Goal: Task Accomplishment & Management: Use online tool/utility

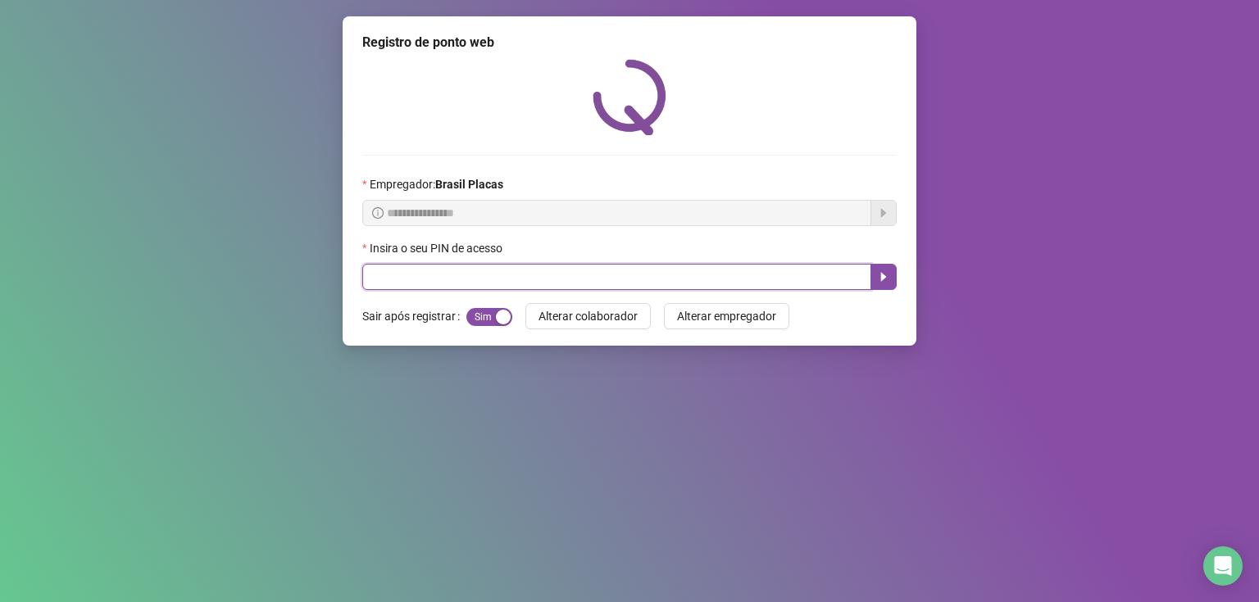
click at [439, 275] on input "text" at bounding box center [616, 277] width 509 height 26
type input "*****"
click at [890, 278] on button "button" at bounding box center [883, 277] width 26 height 26
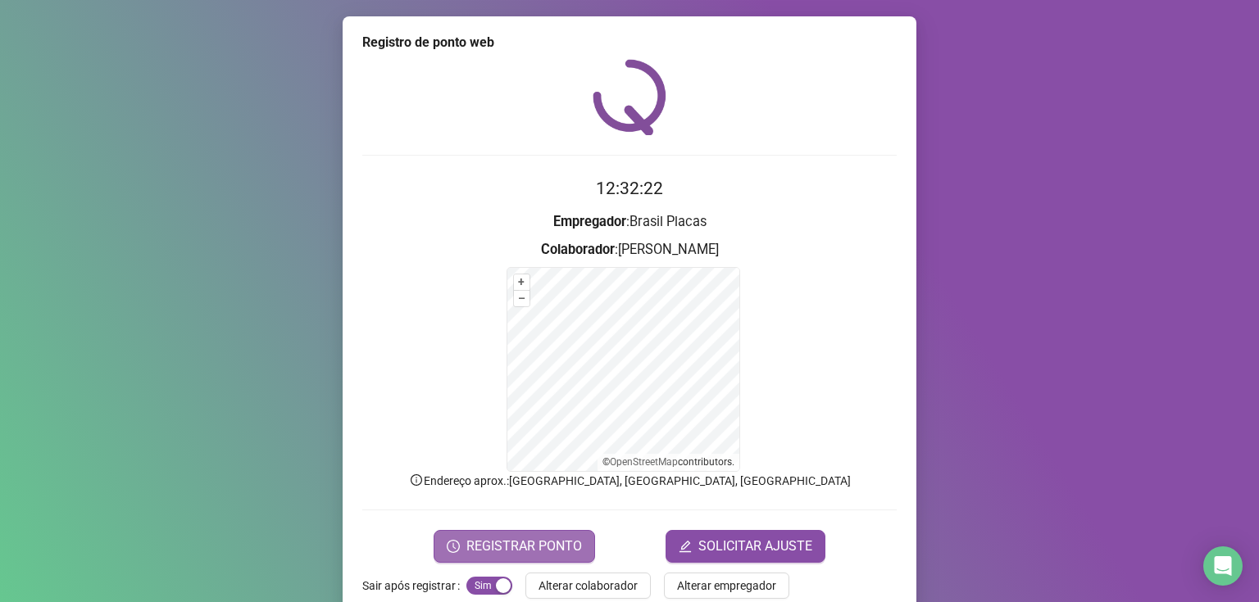
click at [515, 551] on span "REGISTRAR PONTO" at bounding box center [524, 547] width 116 height 20
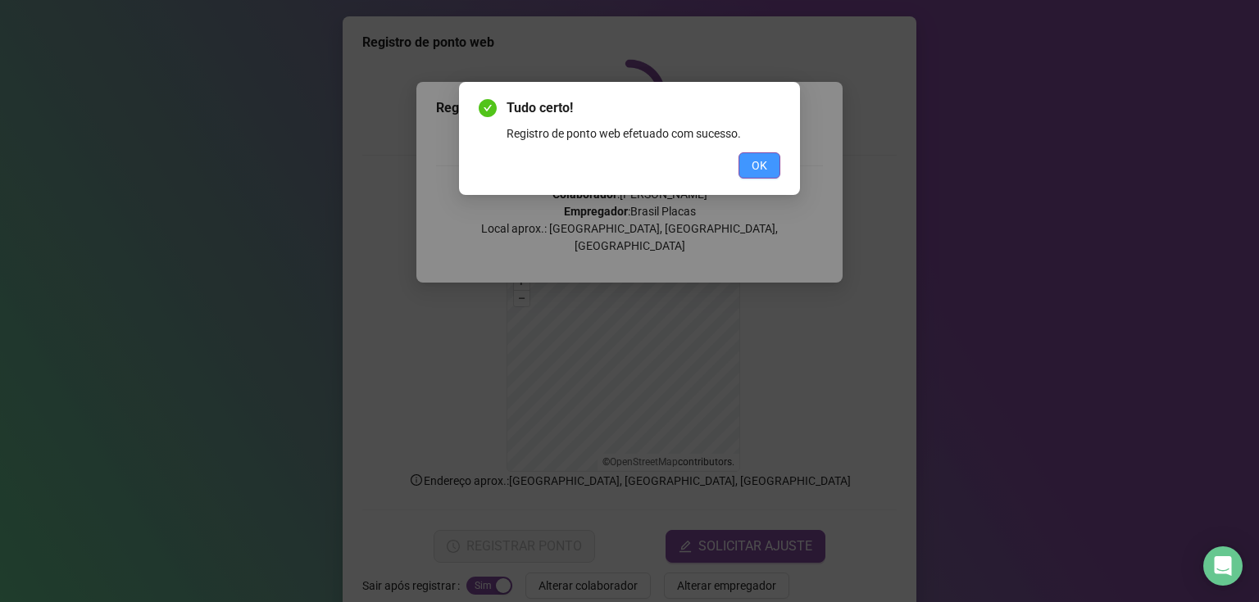
click at [768, 164] on button "OK" at bounding box center [759, 165] width 42 height 26
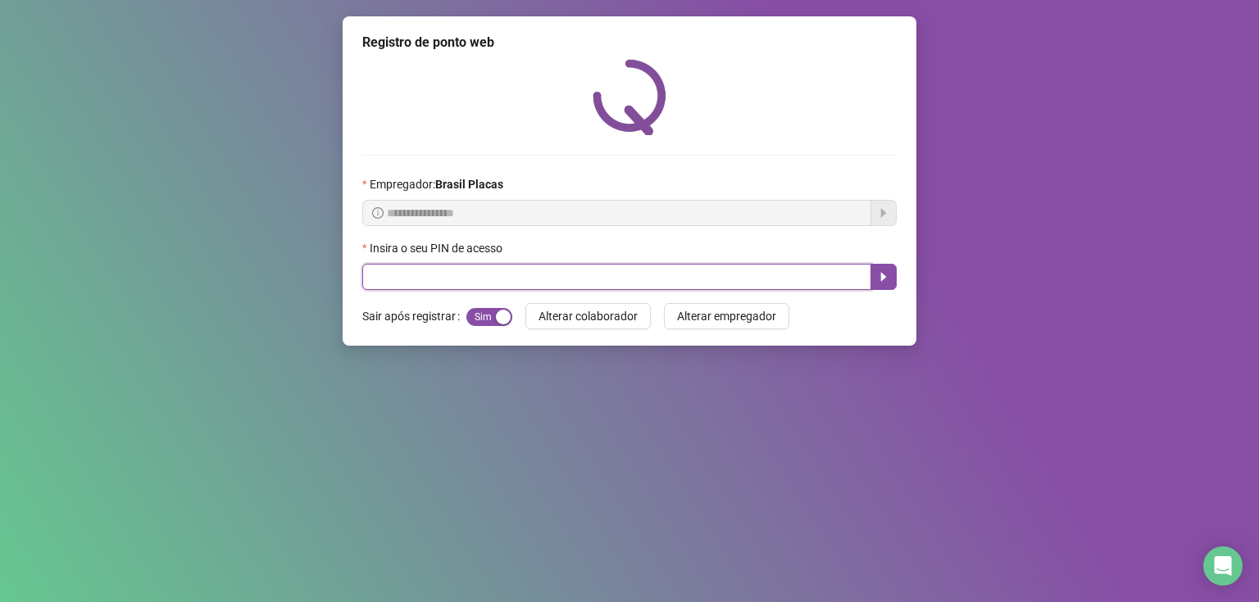
click at [417, 274] on input "text" at bounding box center [616, 277] width 509 height 26
type input "*****"
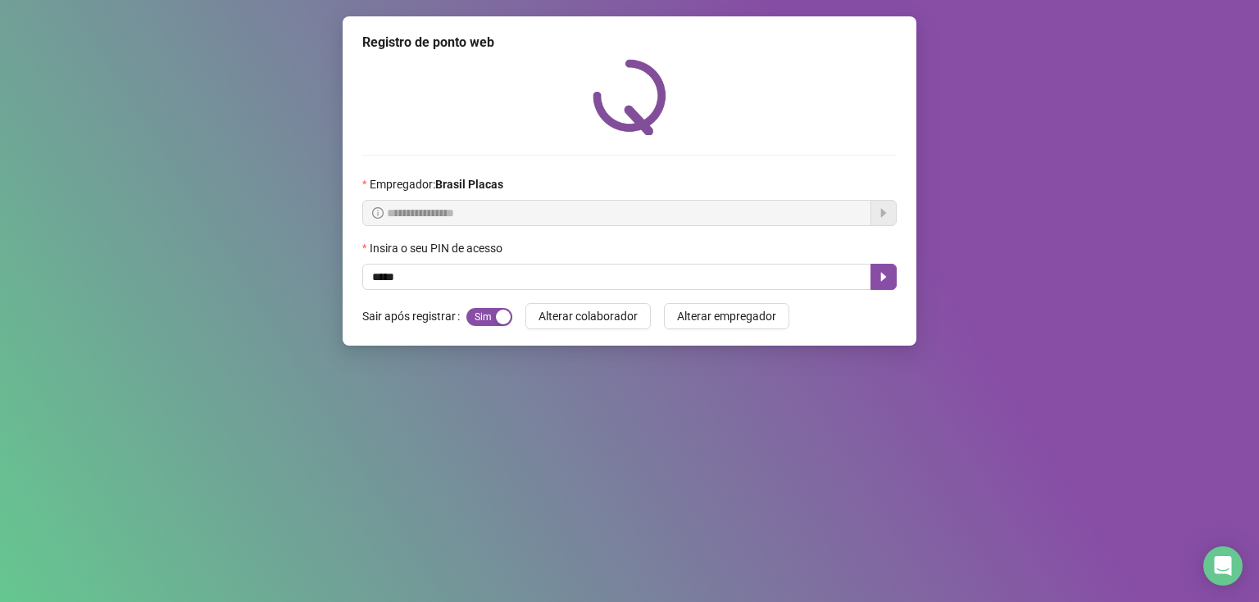
click at [880, 252] on div "Insira o seu PIN de acesso" at bounding box center [629, 251] width 534 height 25
click at [885, 265] on button "button" at bounding box center [883, 277] width 26 height 26
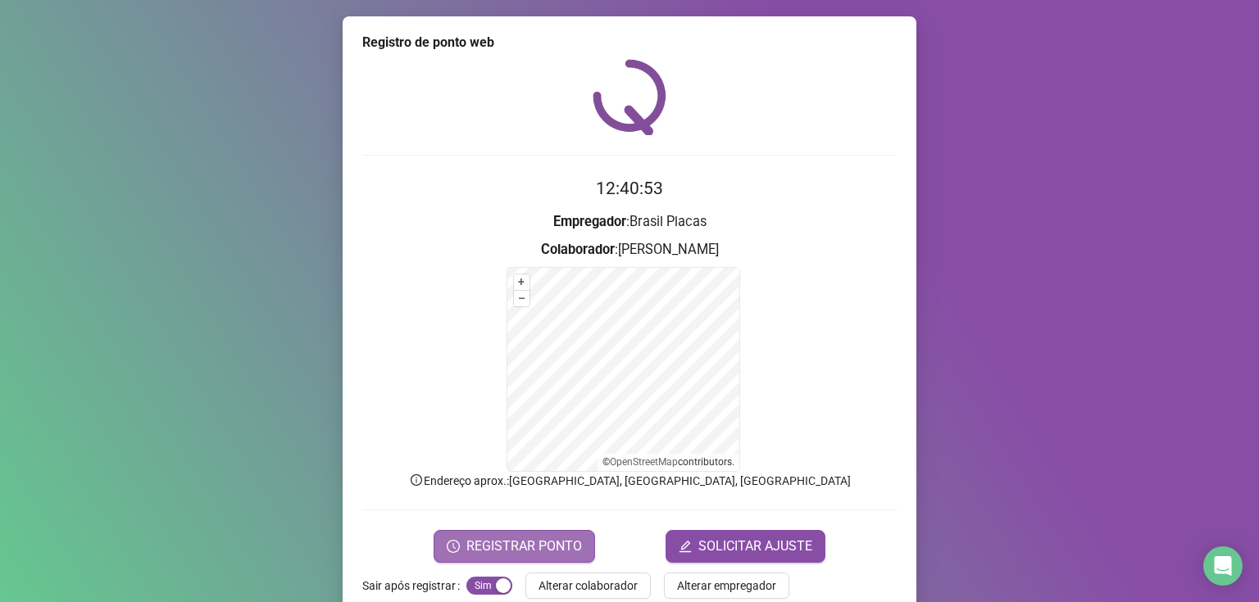
click at [469, 534] on button "REGISTRAR PONTO" at bounding box center [513, 546] width 161 height 33
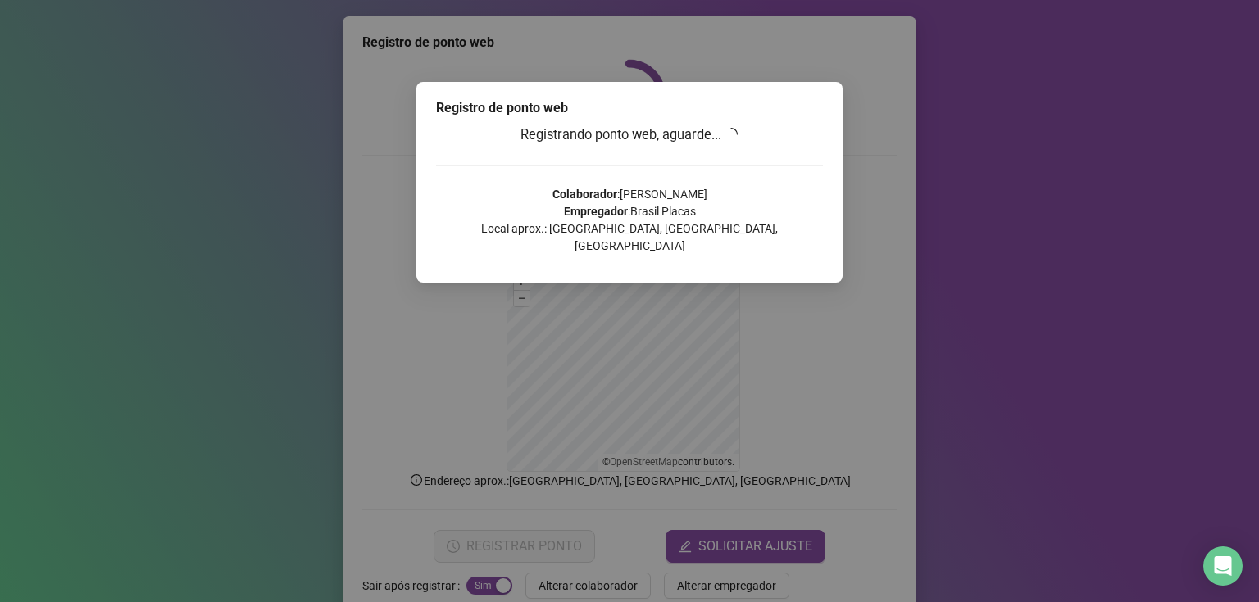
click at [747, 202] on p "Colaborador : [PERSON_NAME] FELIX Empregador : [GEOGRAPHIC_DATA] Placas Local a…" at bounding box center [629, 220] width 387 height 69
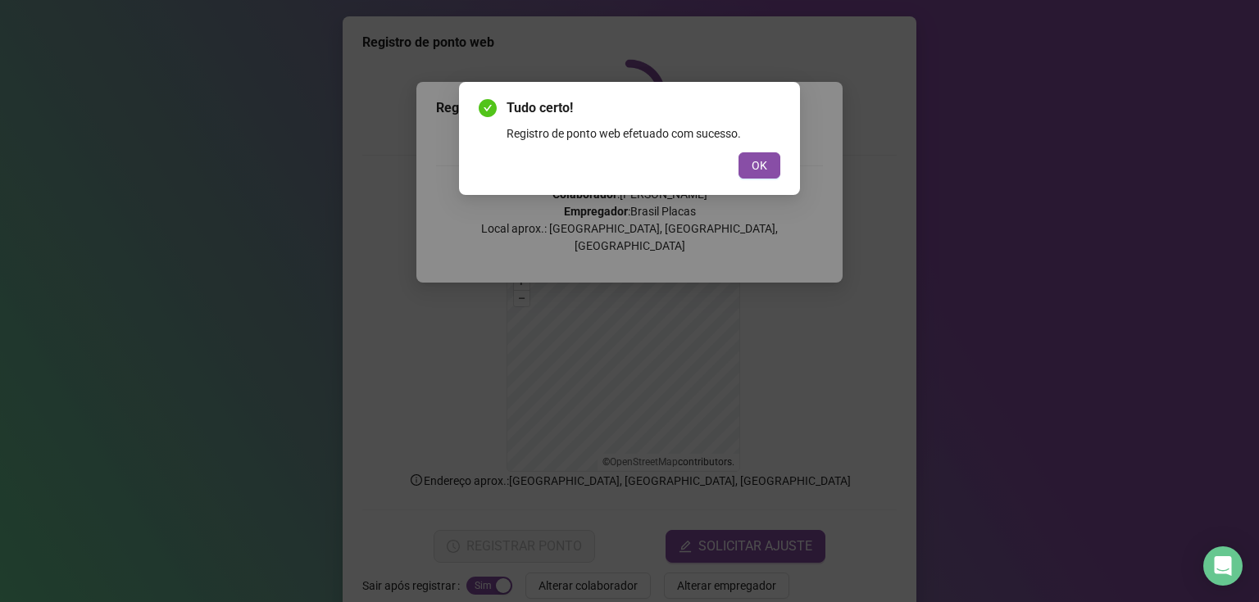
click at [745, 193] on div "Tudo certo! Registro de ponto web efetuado com sucesso. OK" at bounding box center [629, 138] width 341 height 113
click at [728, 212] on div "Tudo certo! Registro de ponto web efetuado com sucesso. OK" at bounding box center [629, 301] width 1259 height 602
click at [751, 170] on span "OK" at bounding box center [759, 165] width 16 height 18
click at [744, 161] on button "OK" at bounding box center [759, 165] width 42 height 26
